Goal: Task Accomplishment & Management: Use online tool/utility

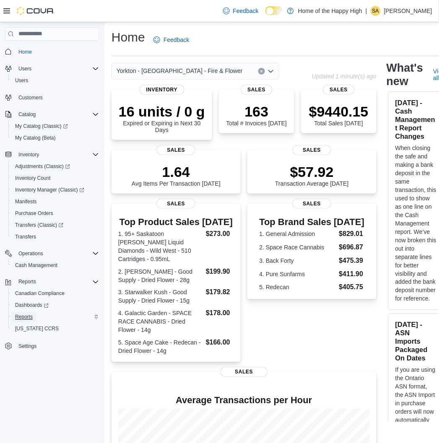
click at [28, 314] on span "Reports" at bounding box center [24, 317] width 18 height 7
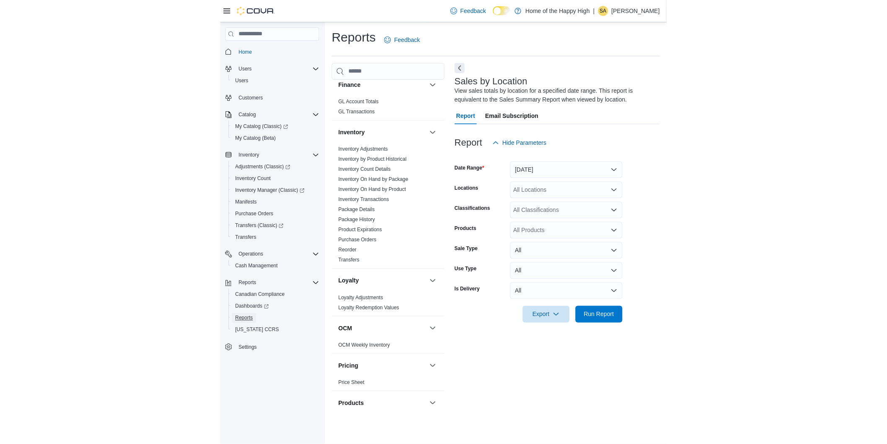
scroll to position [279, 0]
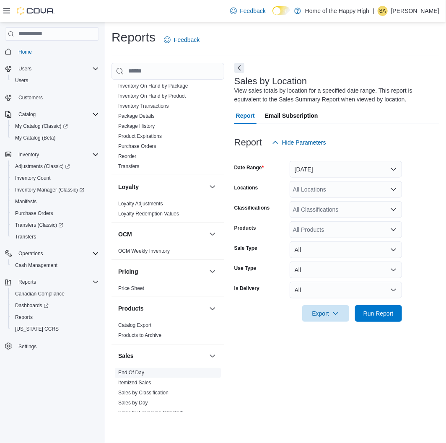
click at [135, 374] on link "End Of Day" at bounding box center [131, 373] width 26 height 6
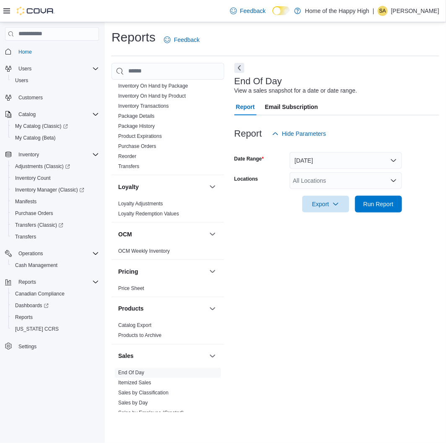
click at [325, 179] on div "All Locations" at bounding box center [346, 180] width 112 height 17
type input "*******"
click at [353, 193] on span "Yorkton - [GEOGRAPHIC_DATA] - Fire & Flower" at bounding box center [387, 195] width 126 height 8
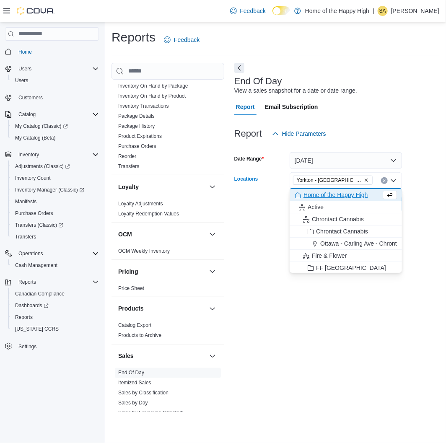
click at [384, 276] on div "End Of Day View a sales snapshot for a date or date range. Report Email Subscri…" at bounding box center [336, 237] width 205 height 349
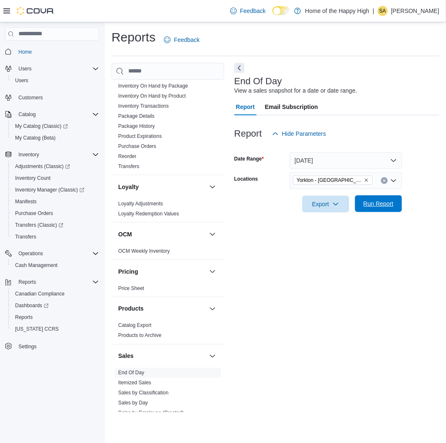
click at [383, 209] on span "Run Report" at bounding box center [378, 203] width 37 height 17
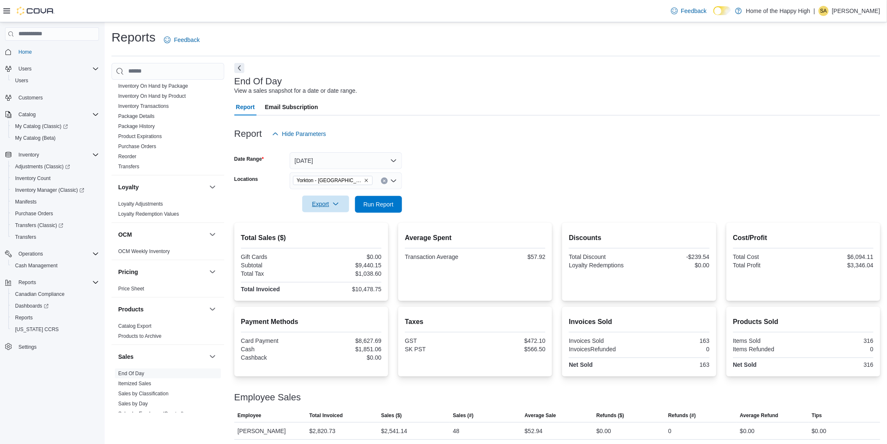
click at [335, 207] on icon "button" at bounding box center [335, 203] width 7 height 7
click at [337, 237] on span "Export to Pdf" at bounding box center [327, 237] width 38 height 7
